Goal: Information Seeking & Learning: Learn about a topic

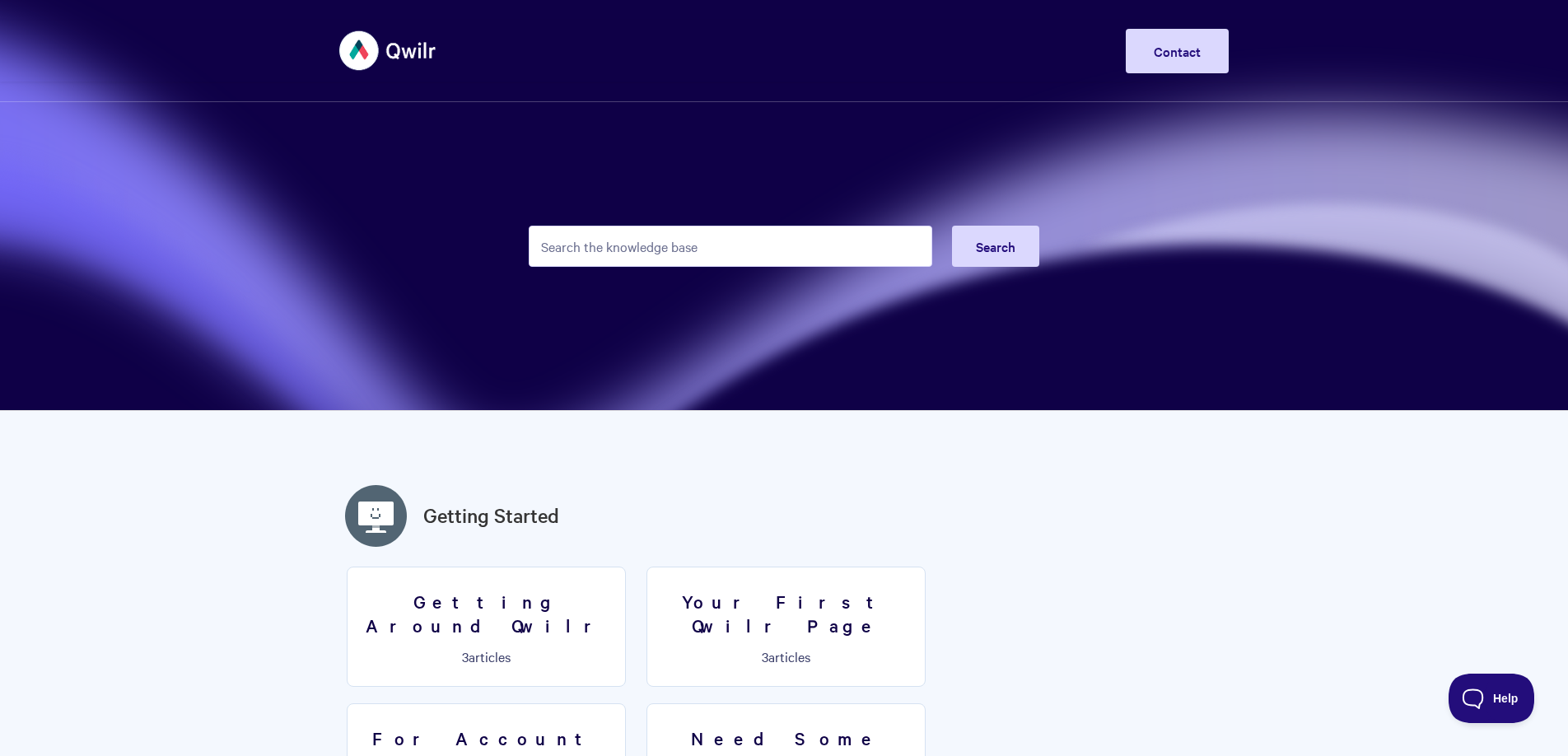
click at [820, 248] on input "Search the knowledge base" at bounding box center [730, 246] width 403 height 41
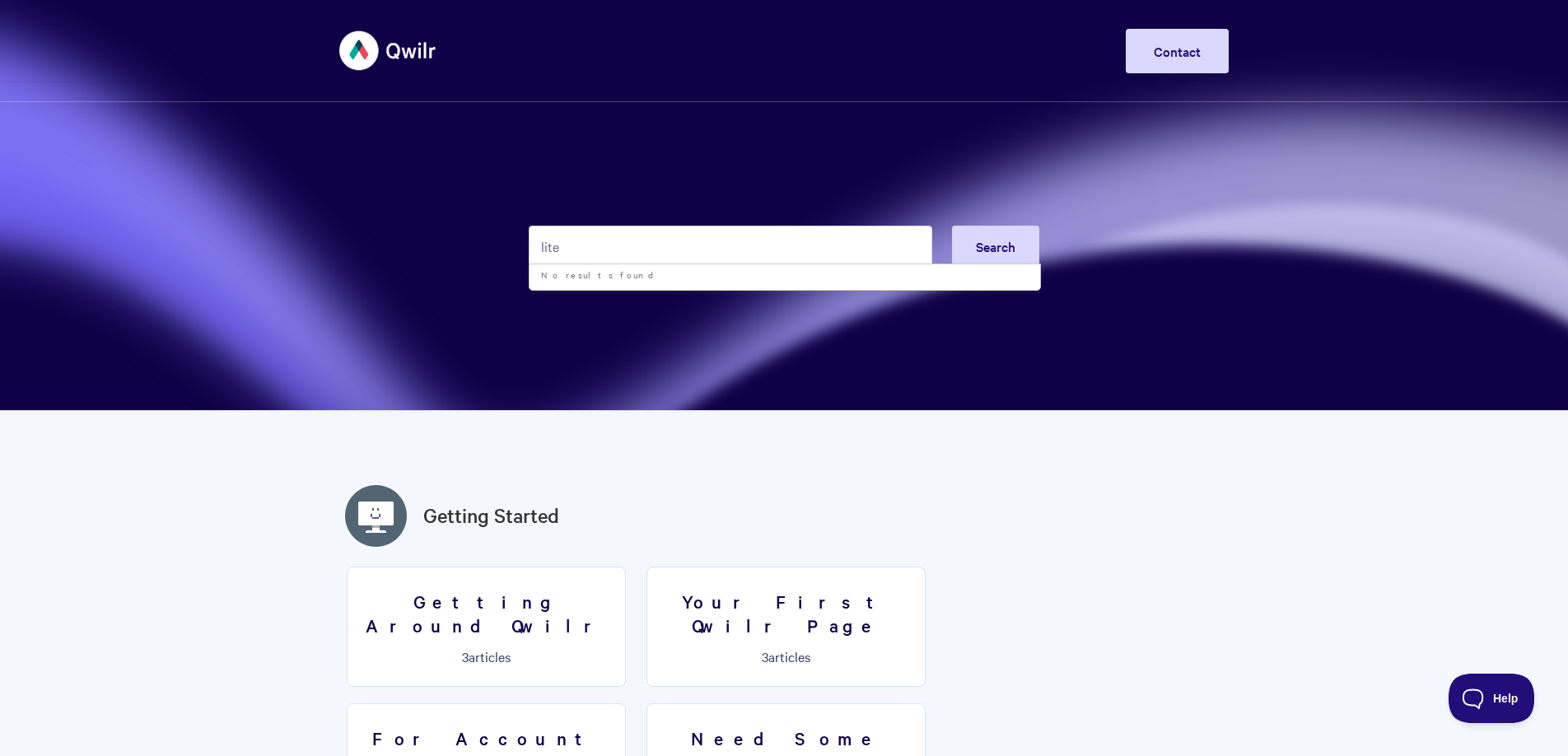
type input "lite"
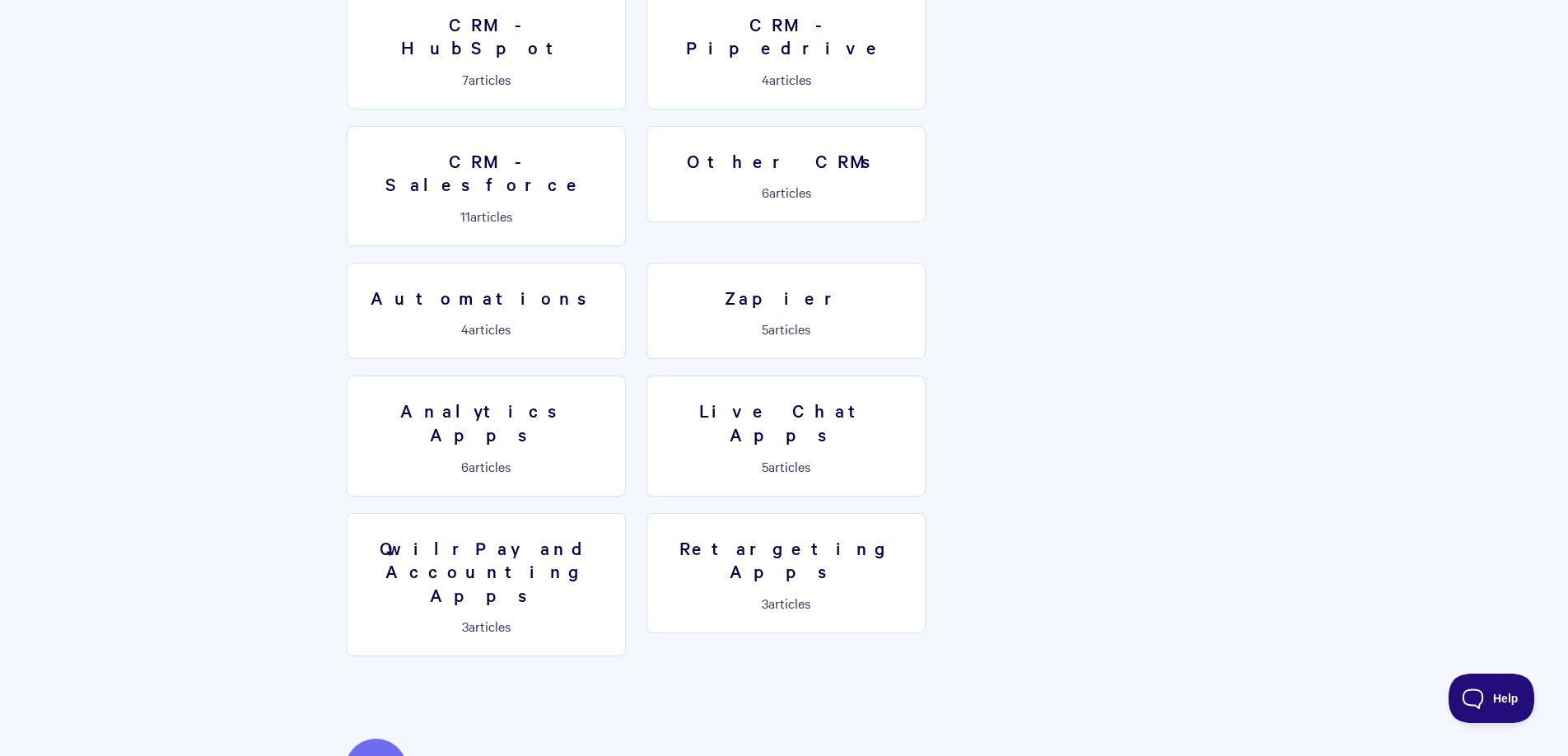
scroll to position [2497, 0]
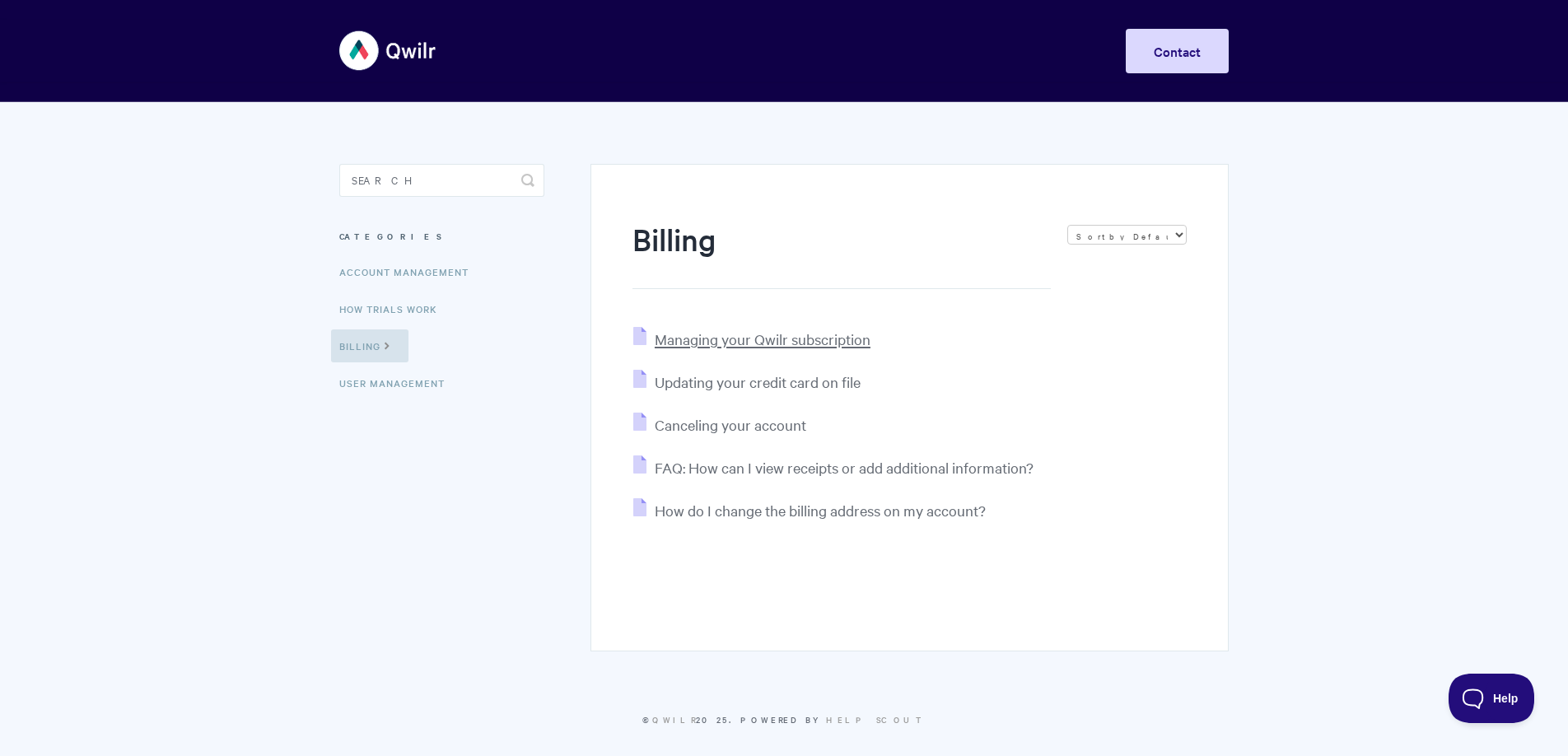
click at [788, 341] on span "Managing your Qwilr subscription" at bounding box center [762, 339] width 216 height 19
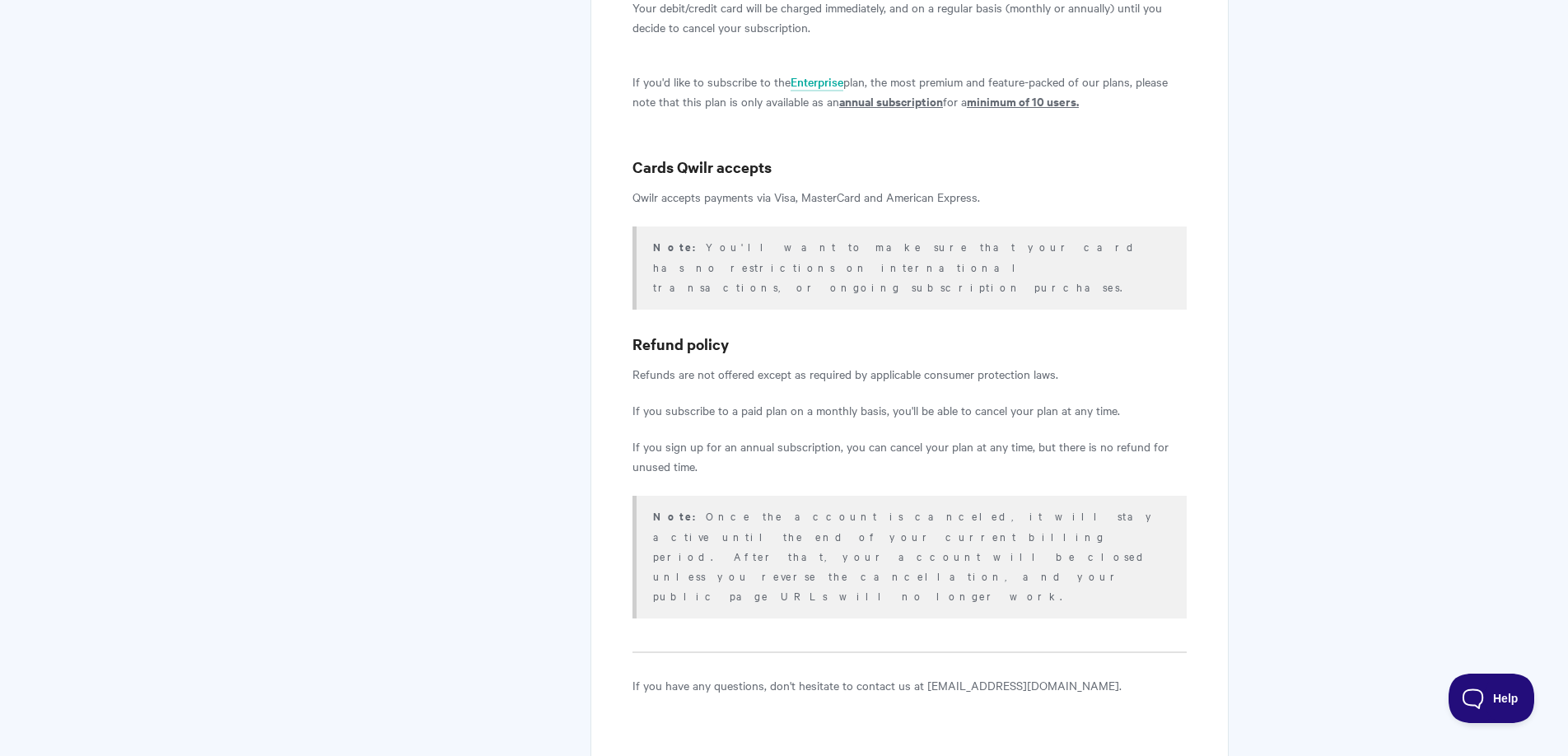
scroll to position [2092, 0]
